Goal: Navigation & Orientation: Find specific page/section

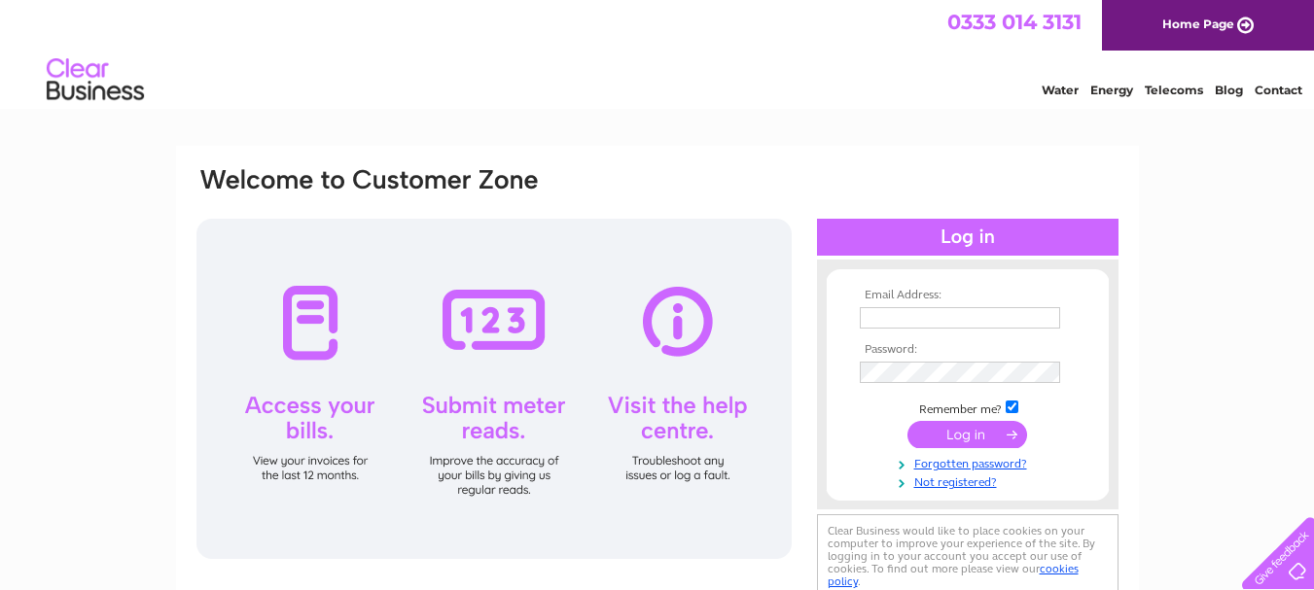
type input "[EMAIL_ADDRESS][DOMAIN_NAME]"
click at [928, 435] on input "submit" at bounding box center [967, 434] width 120 height 27
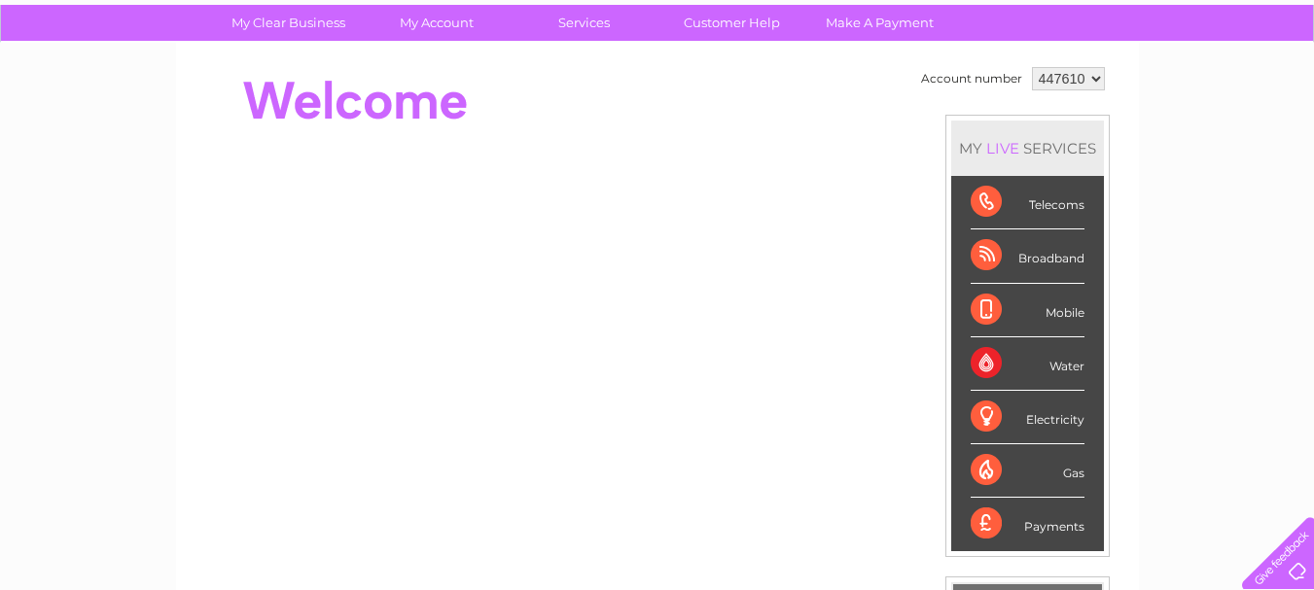
scroll to position [97, 0]
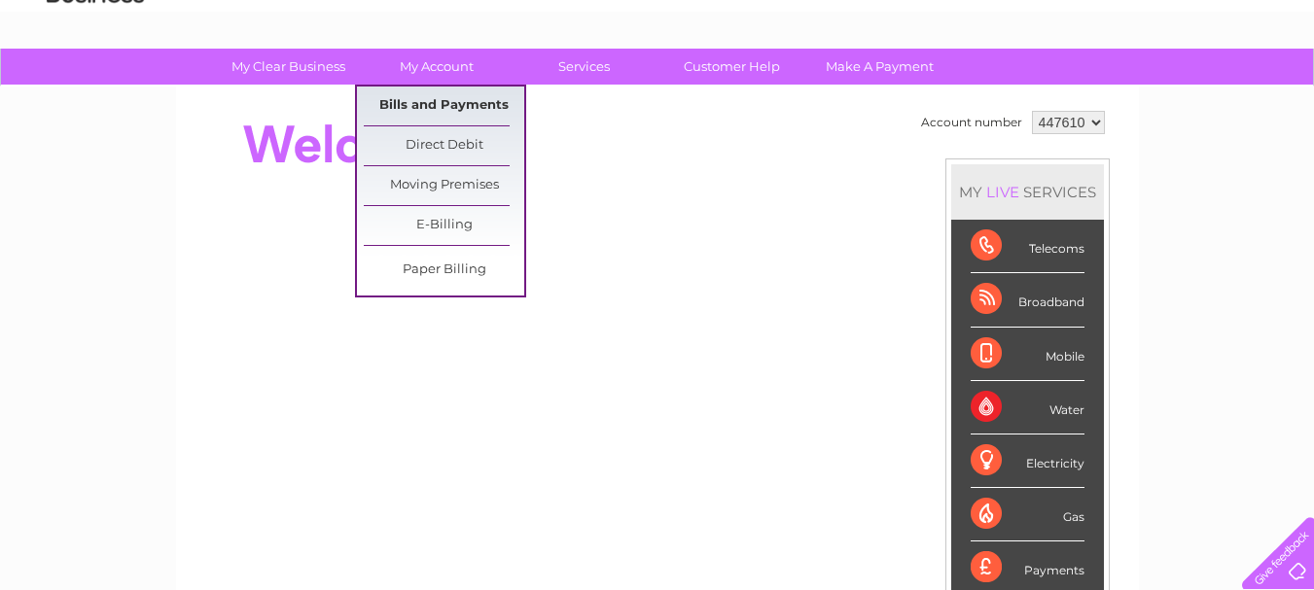
click at [434, 104] on link "Bills and Payments" at bounding box center [444, 106] width 160 height 39
